Goal: Transaction & Acquisition: Download file/media

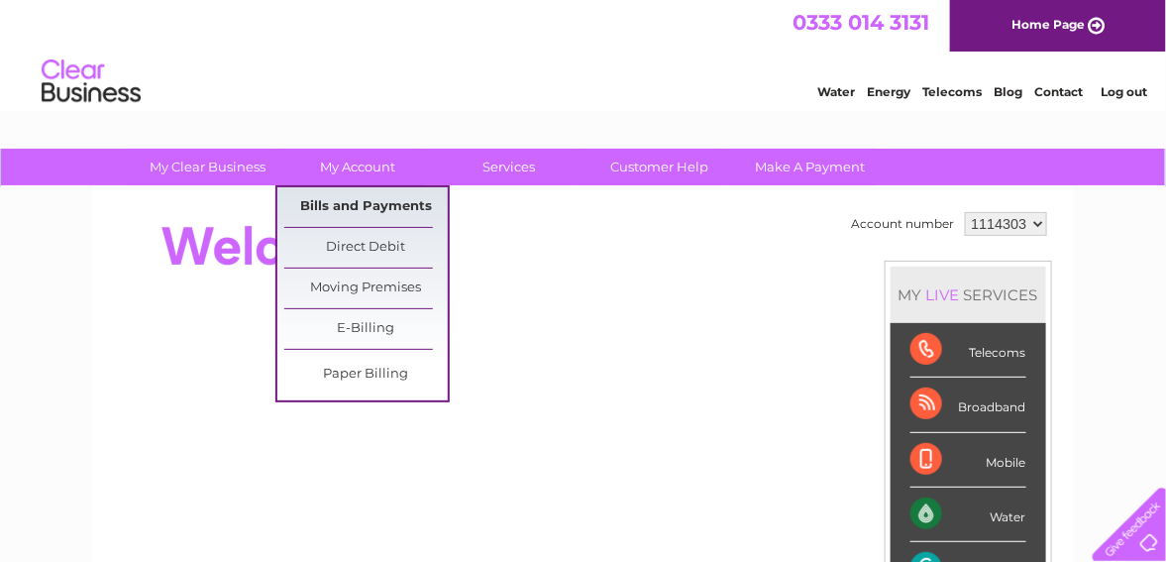
click at [364, 205] on link "Bills and Payments" at bounding box center [366, 207] width 164 height 40
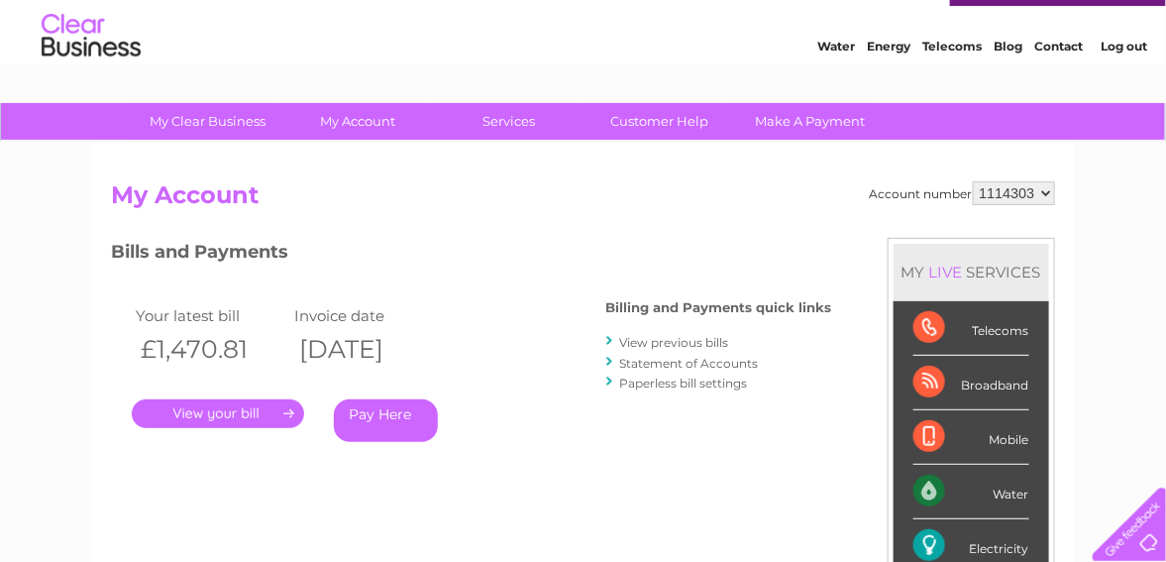
scroll to position [99, 0]
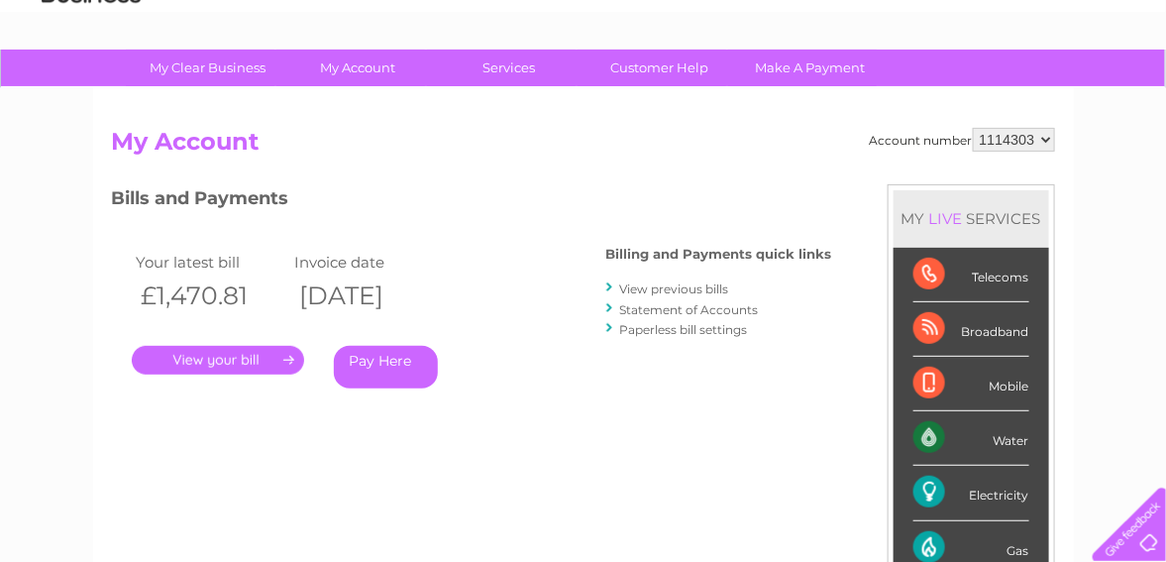
click at [228, 363] on link "." at bounding box center [218, 360] width 172 height 29
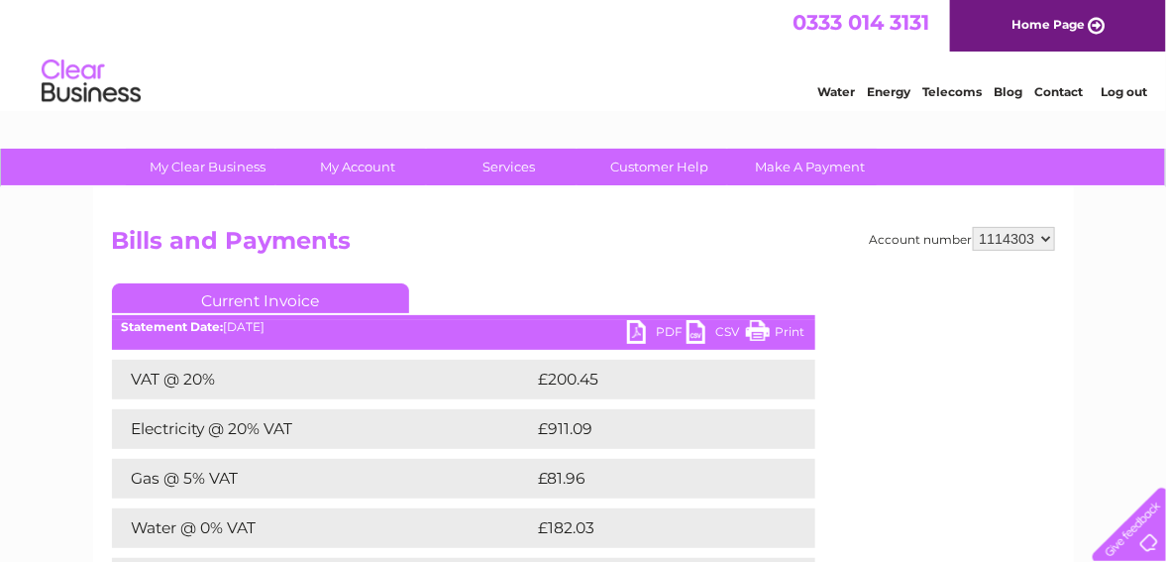
click at [645, 328] on link "PDF" at bounding box center [656, 334] width 59 height 29
